Goal: Information Seeking & Learning: Understand process/instructions

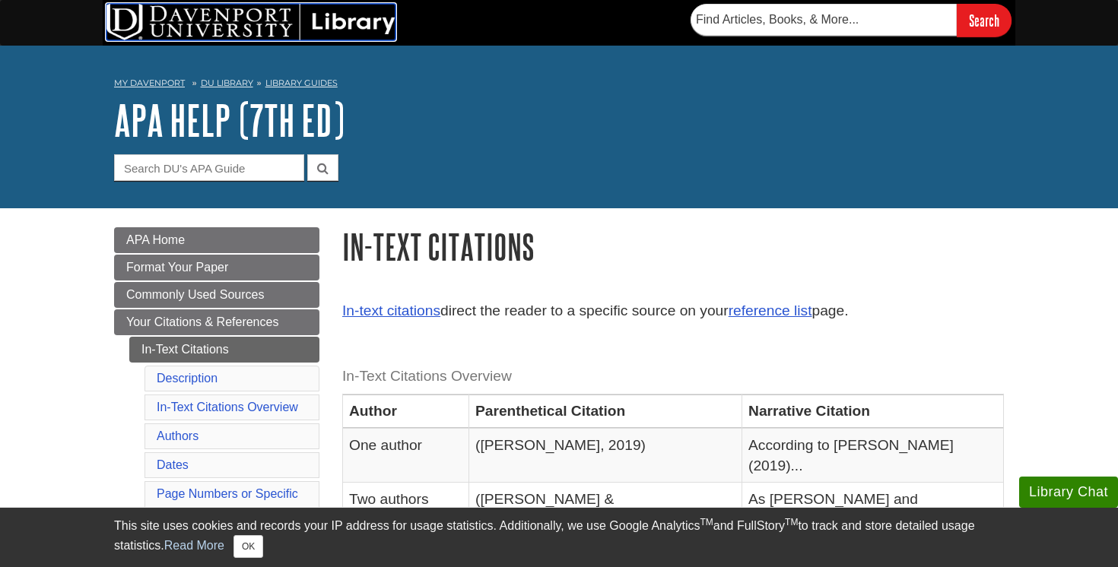
click at [259, 27] on img at bounding box center [250, 22] width 289 height 37
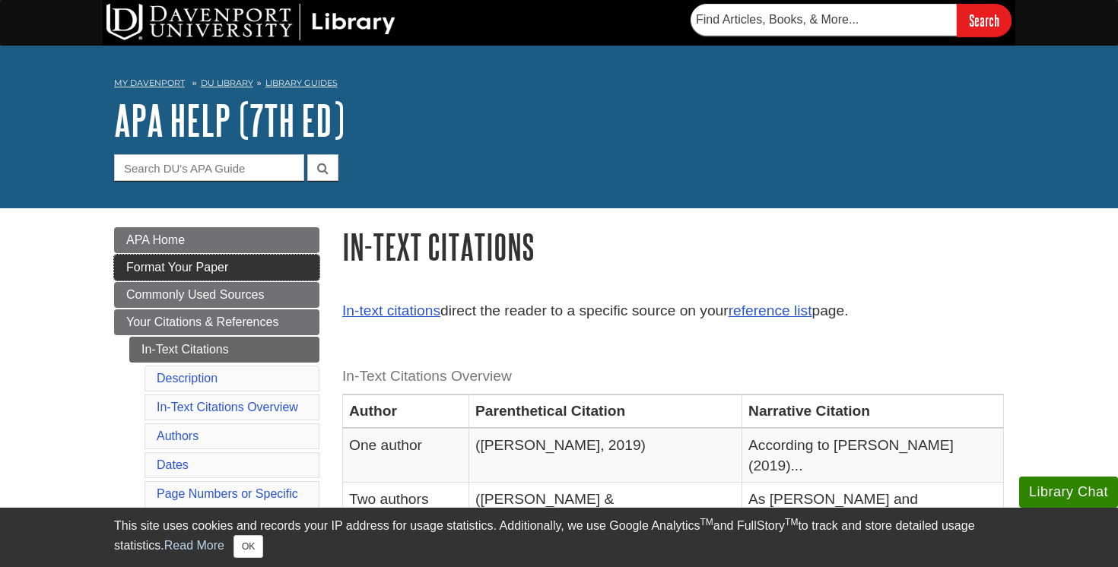
click at [226, 275] on link "Format Your Paper" at bounding box center [216, 268] width 205 height 26
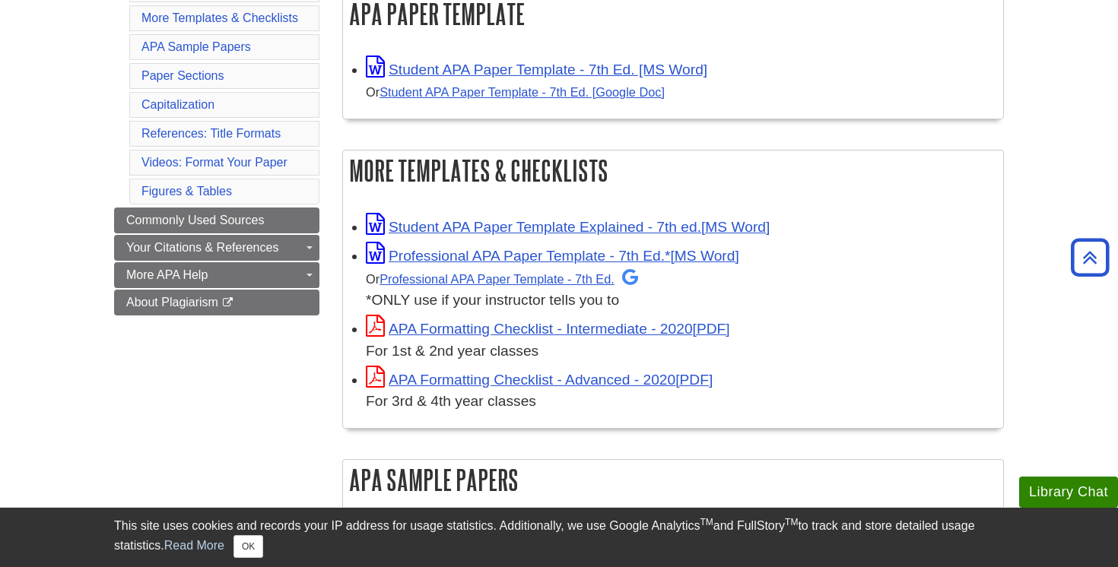
scroll to position [310, 0]
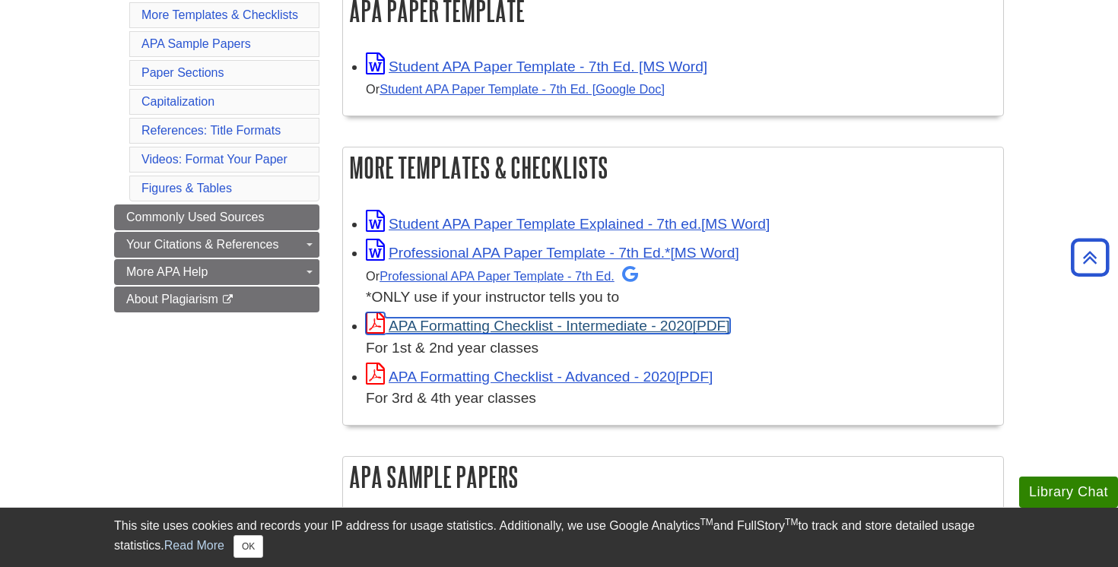
click at [534, 326] on link "APA Formatting Checklist - Intermediate - 2020" at bounding box center [548, 326] width 364 height 16
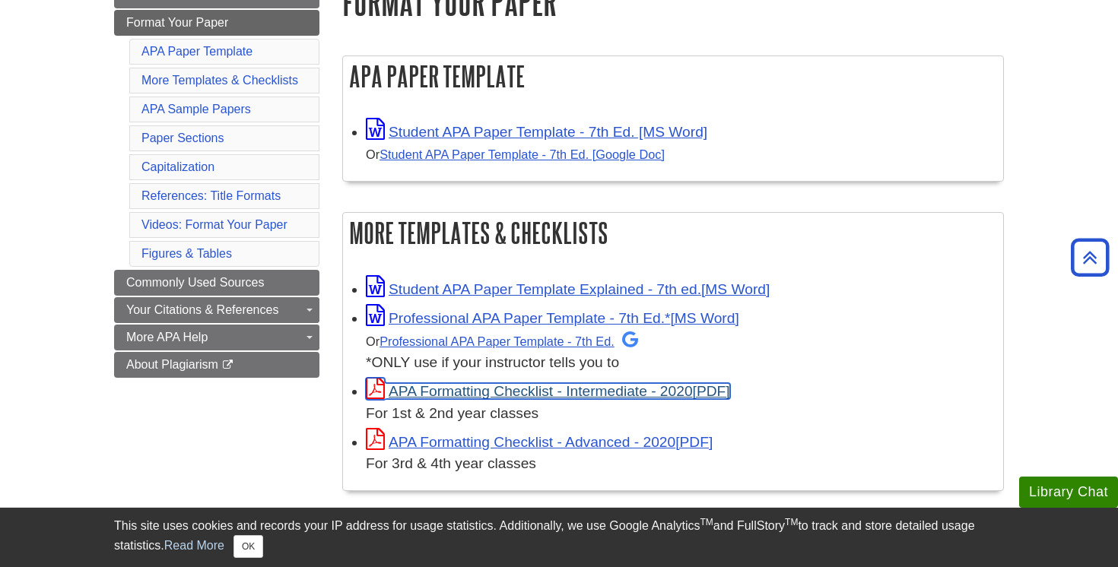
scroll to position [244, 0]
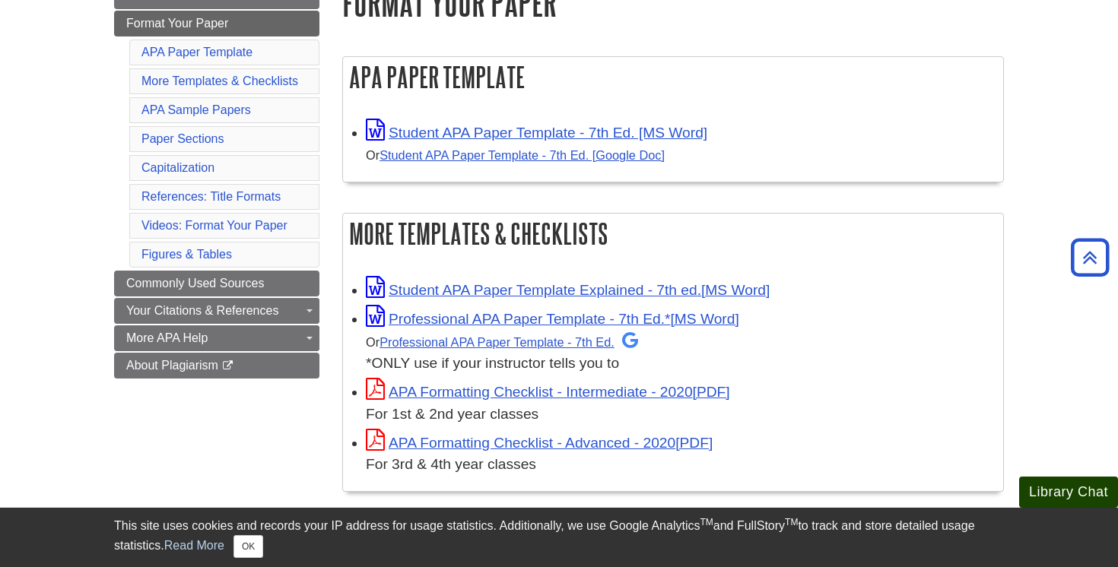
click at [1079, 485] on button "Library Chat" at bounding box center [1068, 492] width 99 height 31
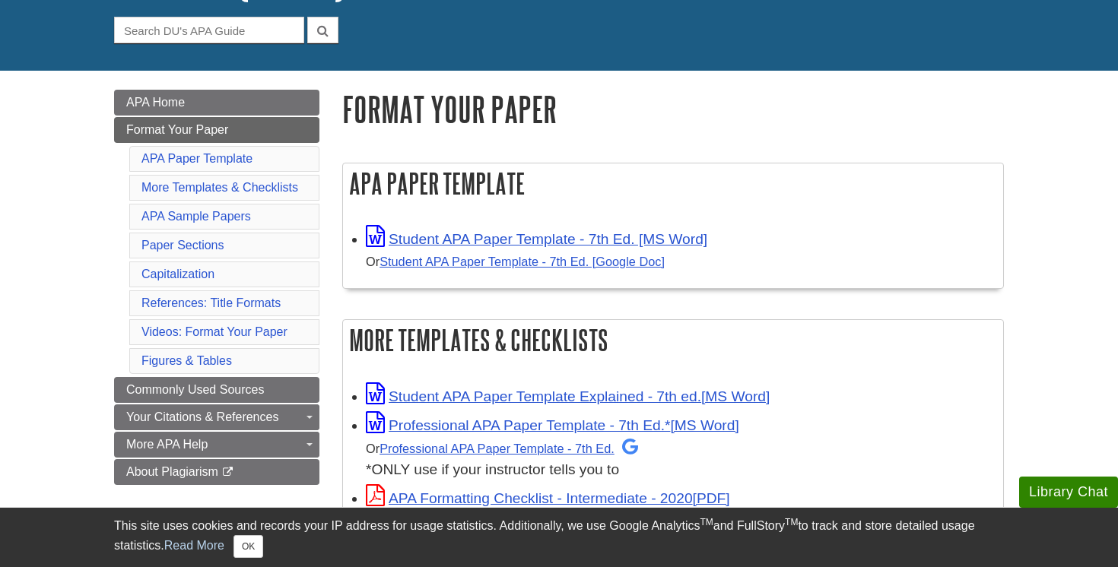
scroll to position [147, 0]
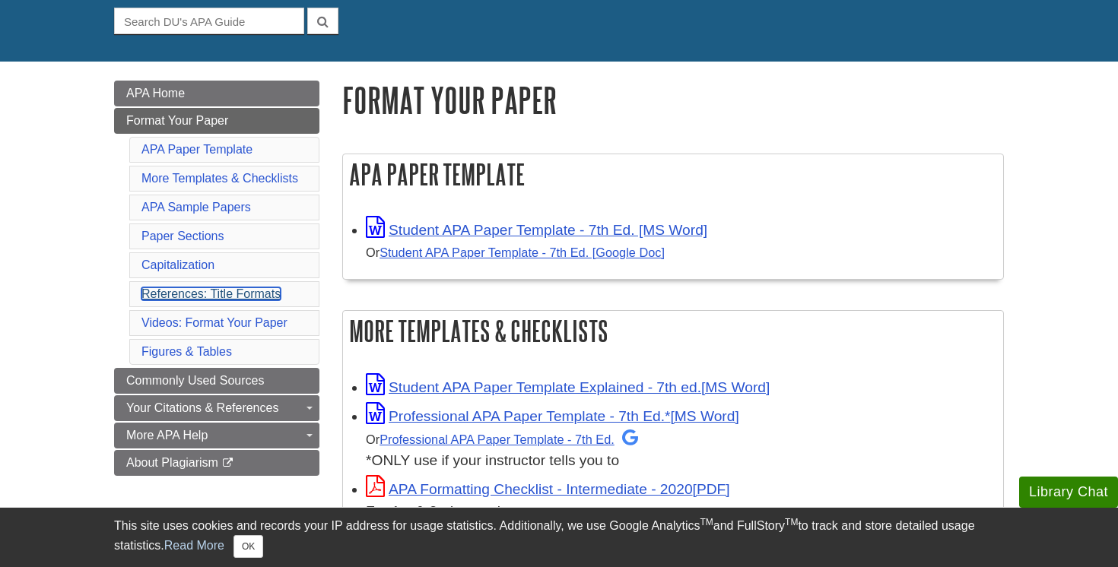
click at [230, 291] on link "References: Title Formats" at bounding box center [210, 294] width 139 height 13
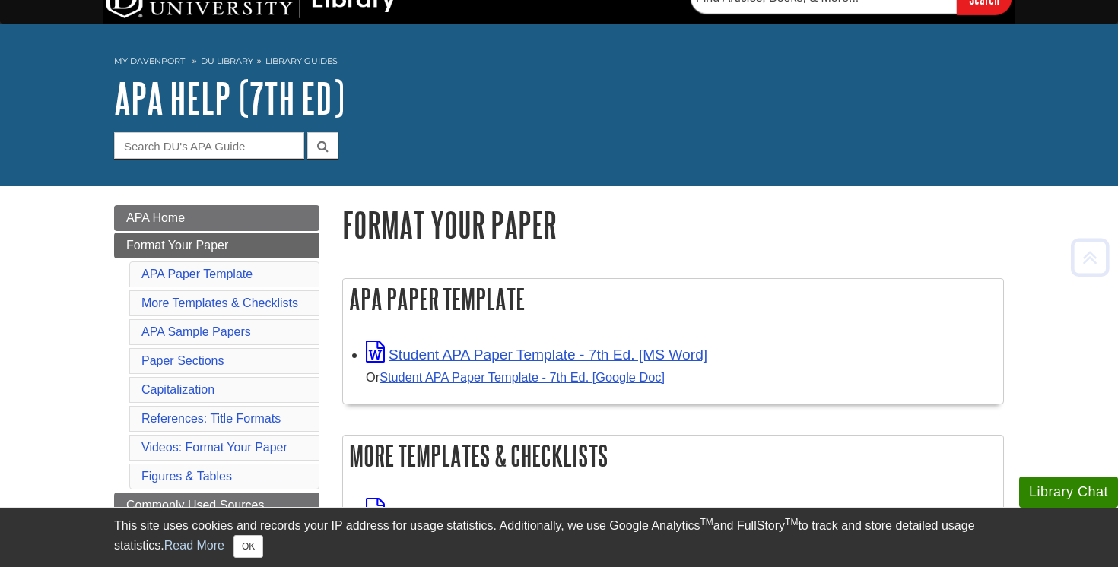
scroll to position [23, 0]
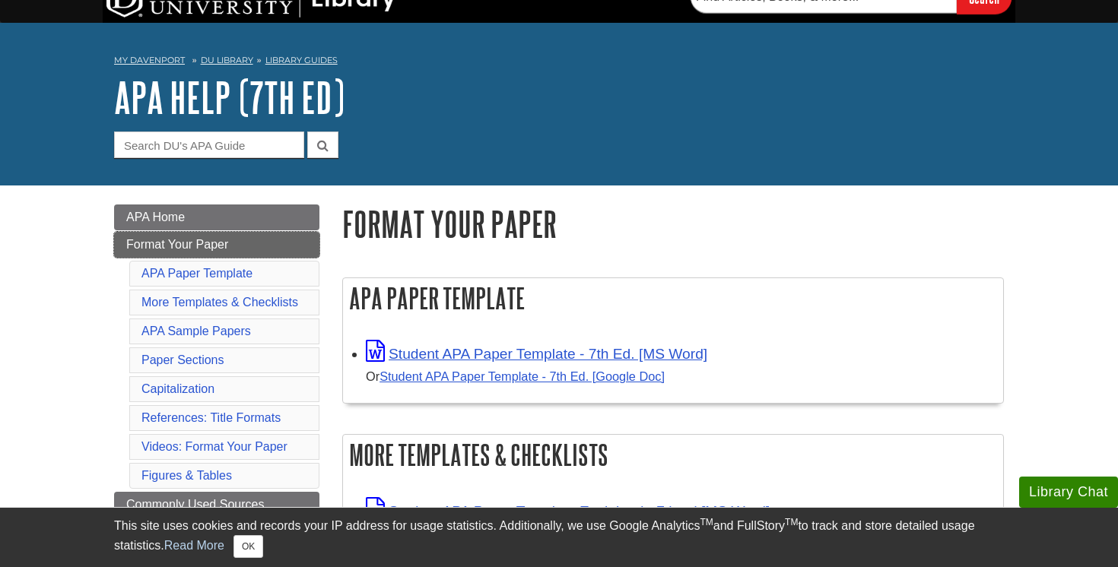
click at [205, 241] on span "Format Your Paper" at bounding box center [177, 244] width 102 height 13
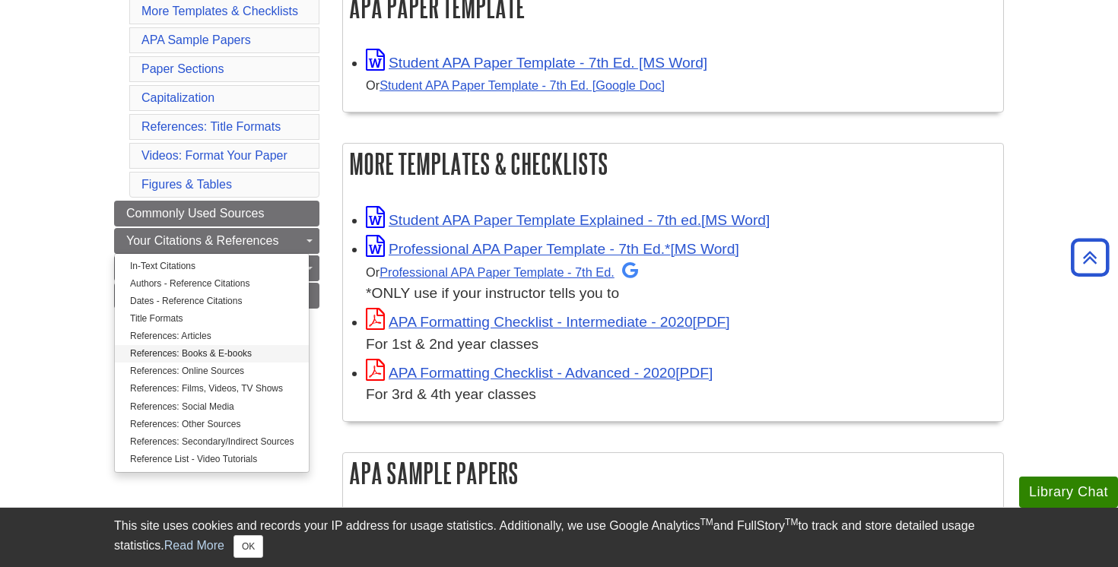
scroll to position [316, 0]
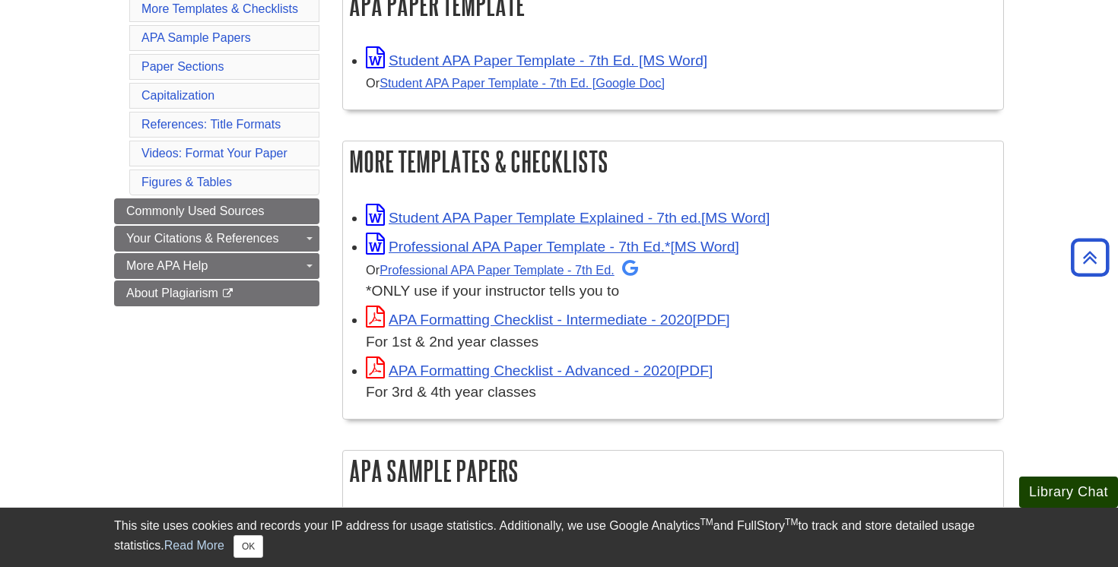
click at [1047, 495] on button "Library Chat" at bounding box center [1068, 492] width 99 height 31
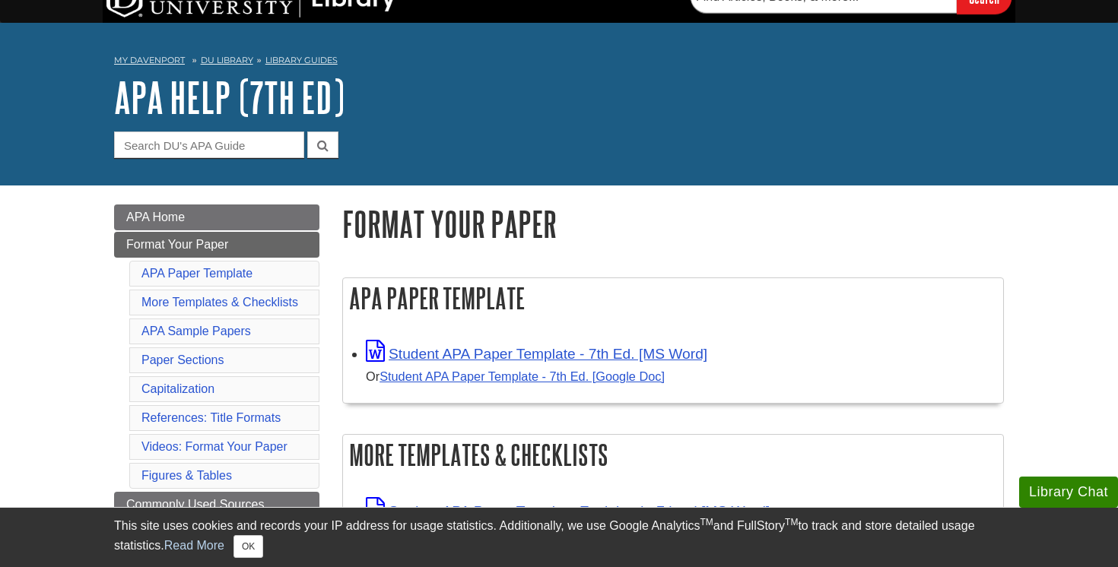
scroll to position [0, 0]
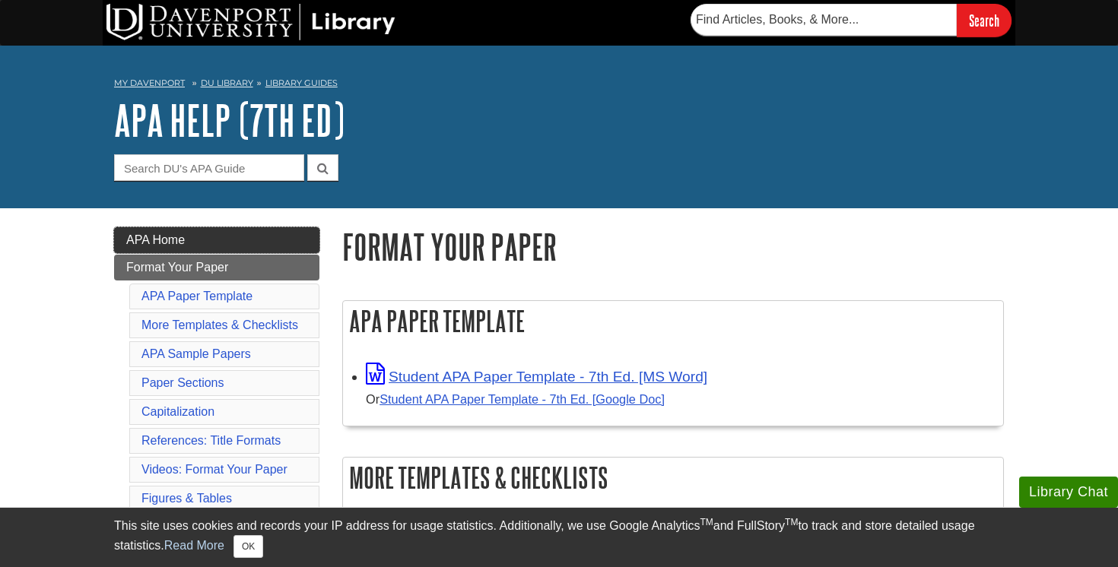
click at [203, 240] on link "APA Home" at bounding box center [216, 240] width 205 height 26
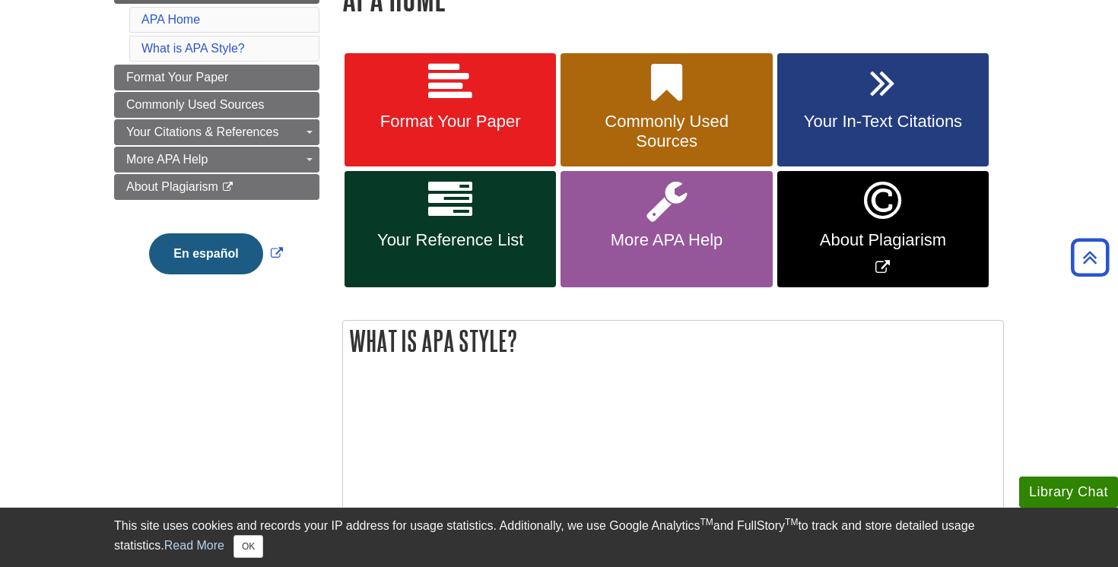
scroll to position [248, 0]
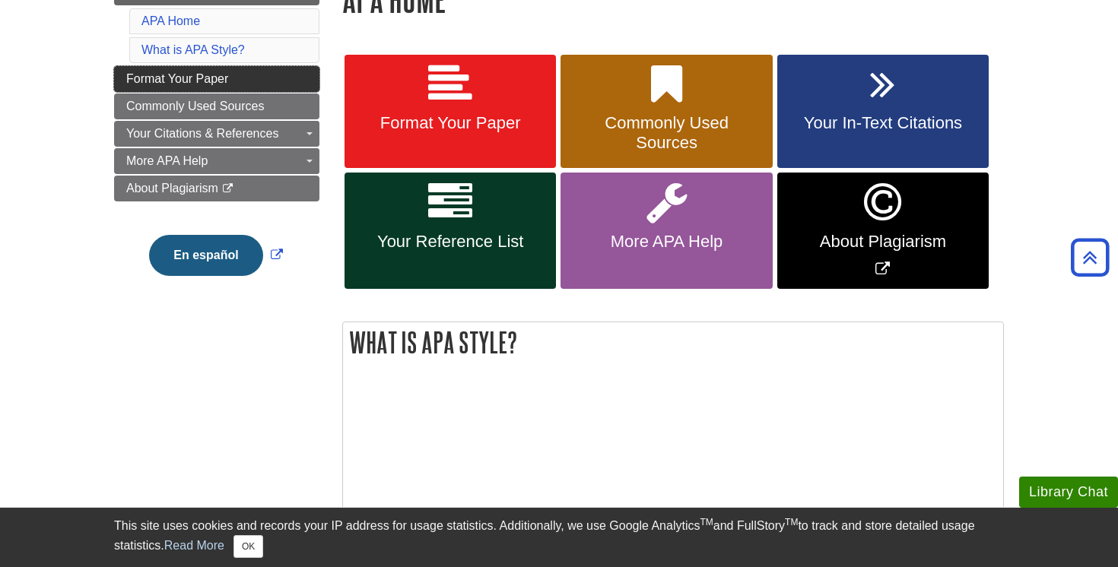
click at [256, 80] on link "Format Your Paper" at bounding box center [216, 79] width 205 height 26
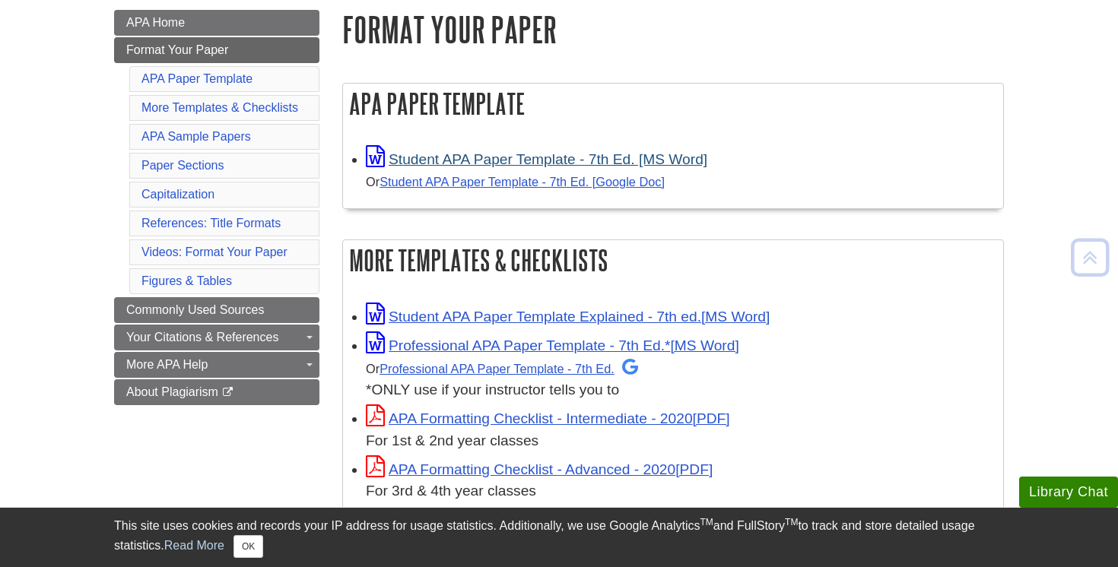
scroll to position [227, 0]
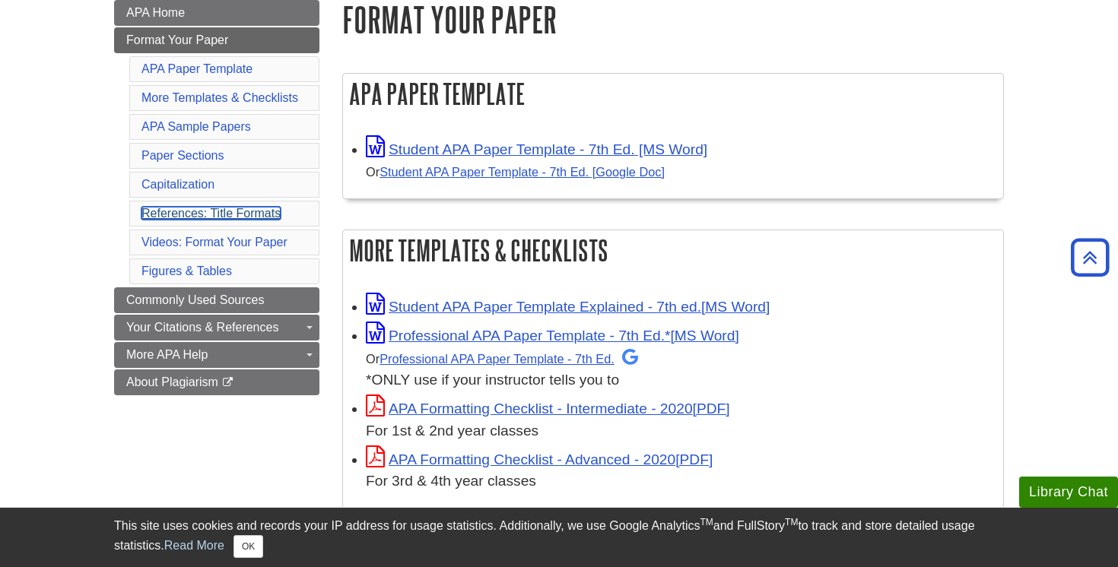
click at [230, 216] on link "References: Title Formats" at bounding box center [210, 213] width 139 height 13
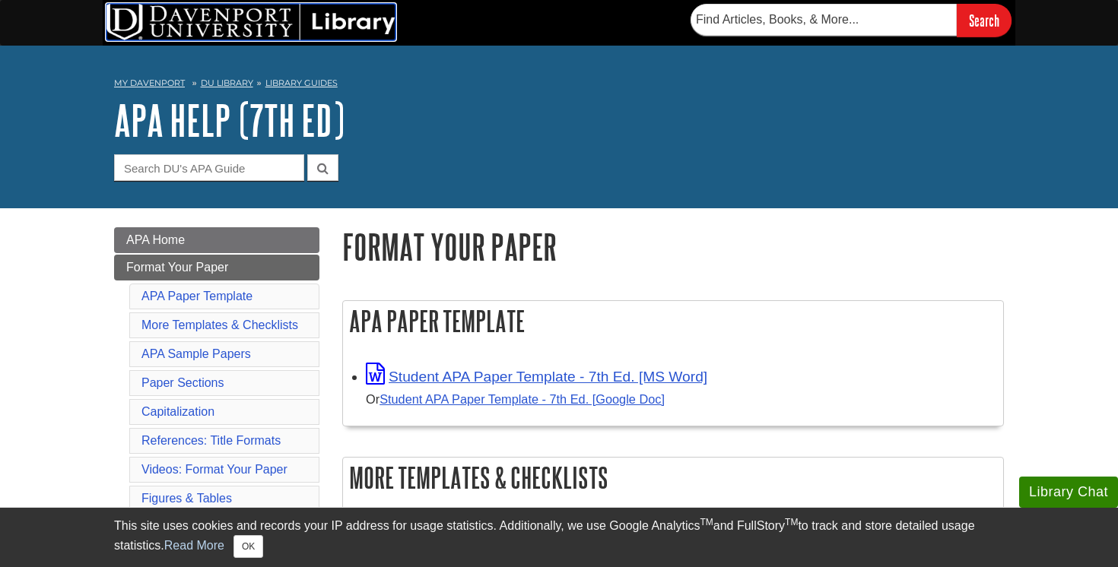
click at [271, 37] on img at bounding box center [250, 22] width 289 height 37
